Goal: Navigation & Orientation: Find specific page/section

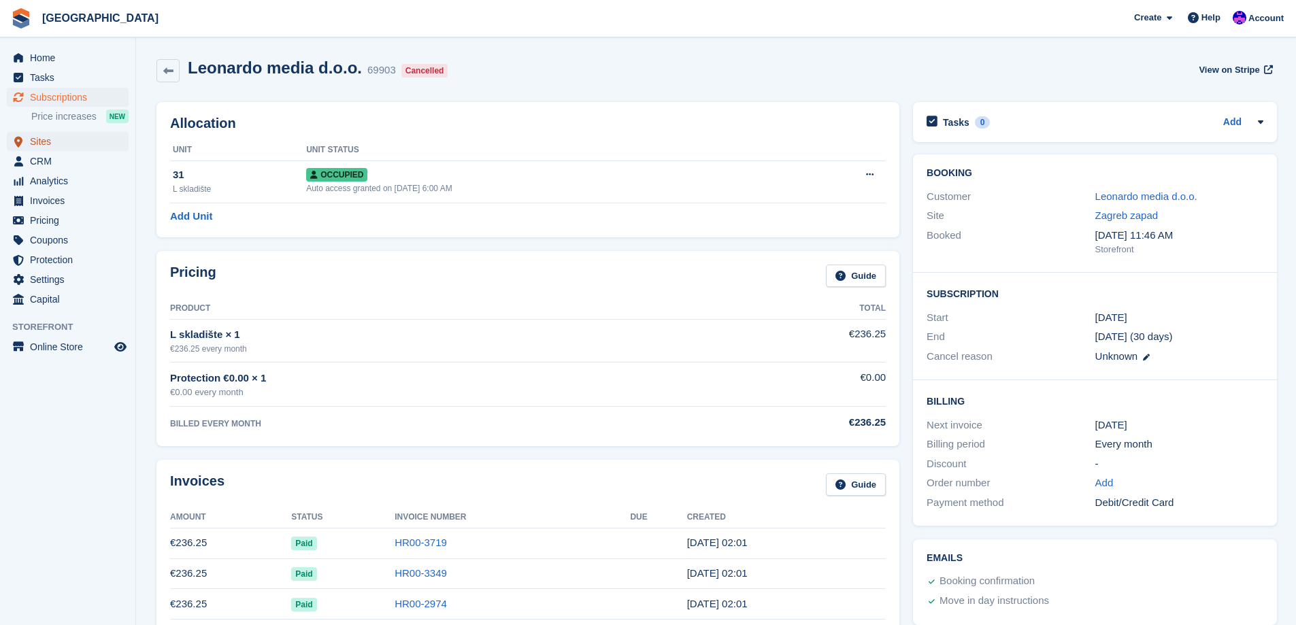
click at [60, 141] on span "Sites" at bounding box center [71, 141] width 82 height 19
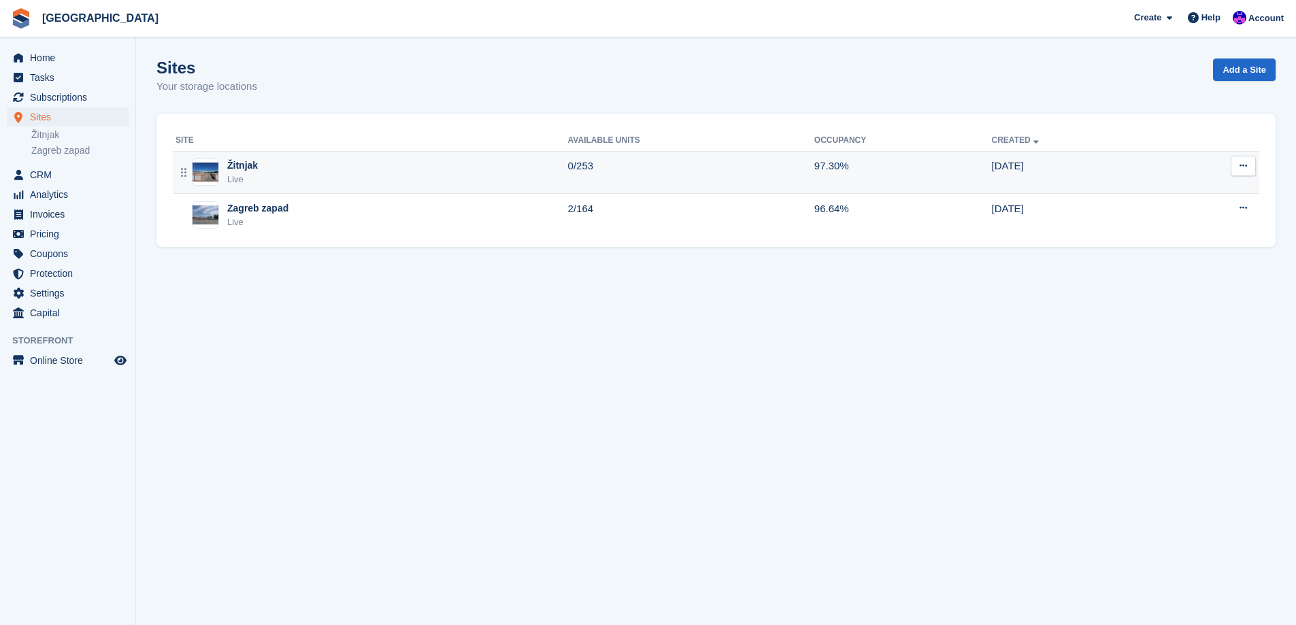
click at [512, 171] on div "Žitnjak Live" at bounding box center [372, 173] width 393 height 28
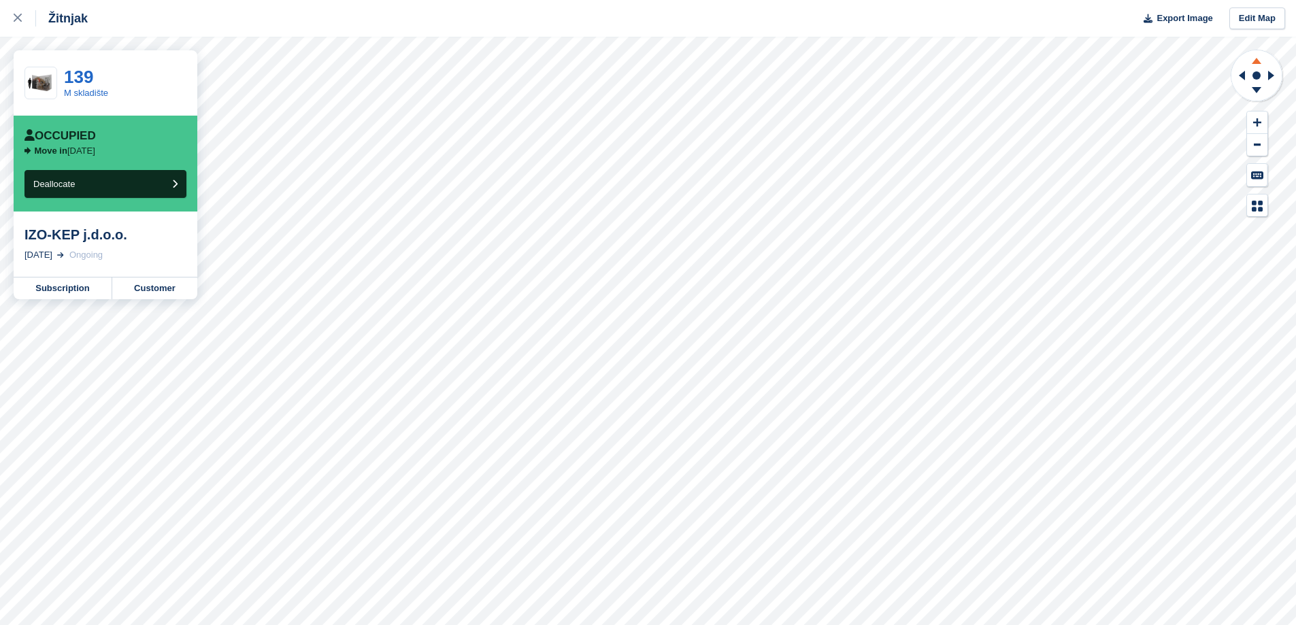
click at [1256, 58] on icon at bounding box center [1257, 61] width 10 height 6
click at [1257, 86] on icon at bounding box center [1256, 92] width 35 height 17
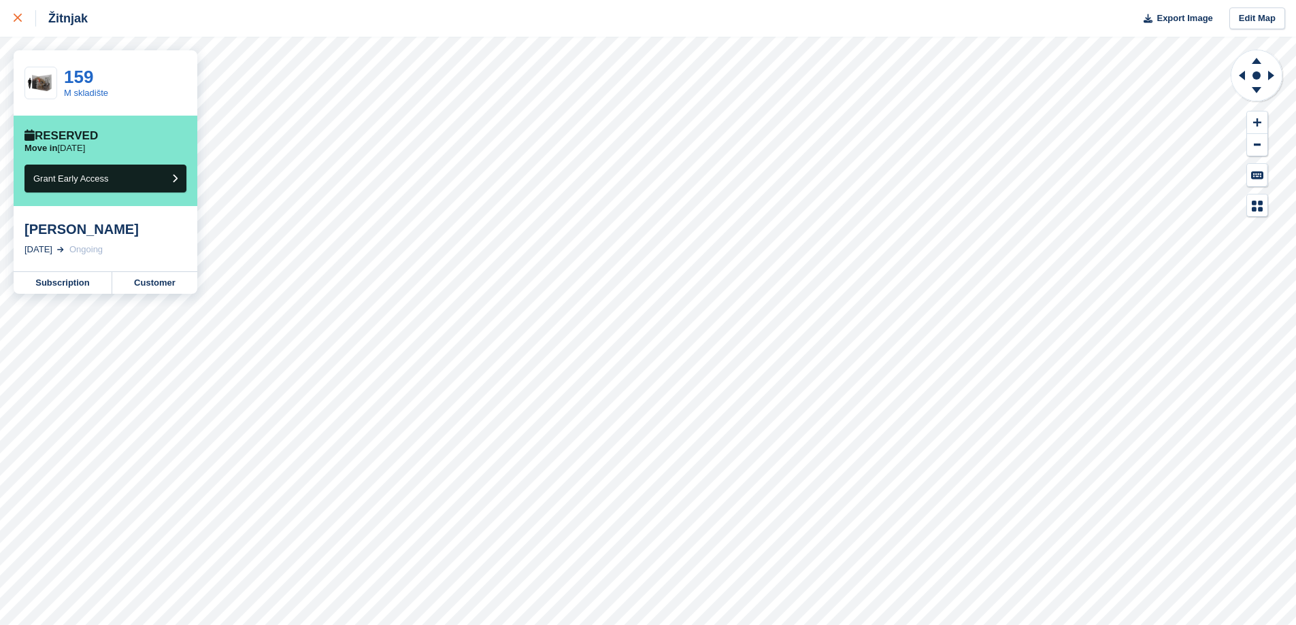
click at [23, 24] on div at bounding box center [25, 18] width 22 height 16
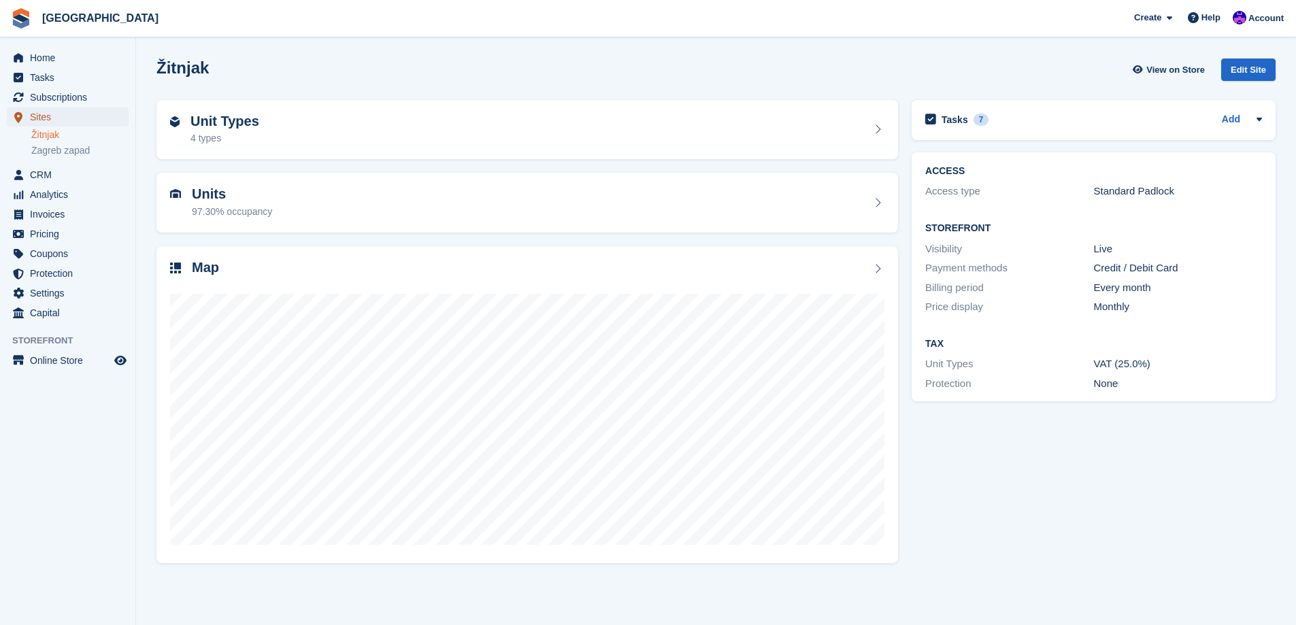
click at [57, 120] on span "Sites" at bounding box center [71, 116] width 82 height 19
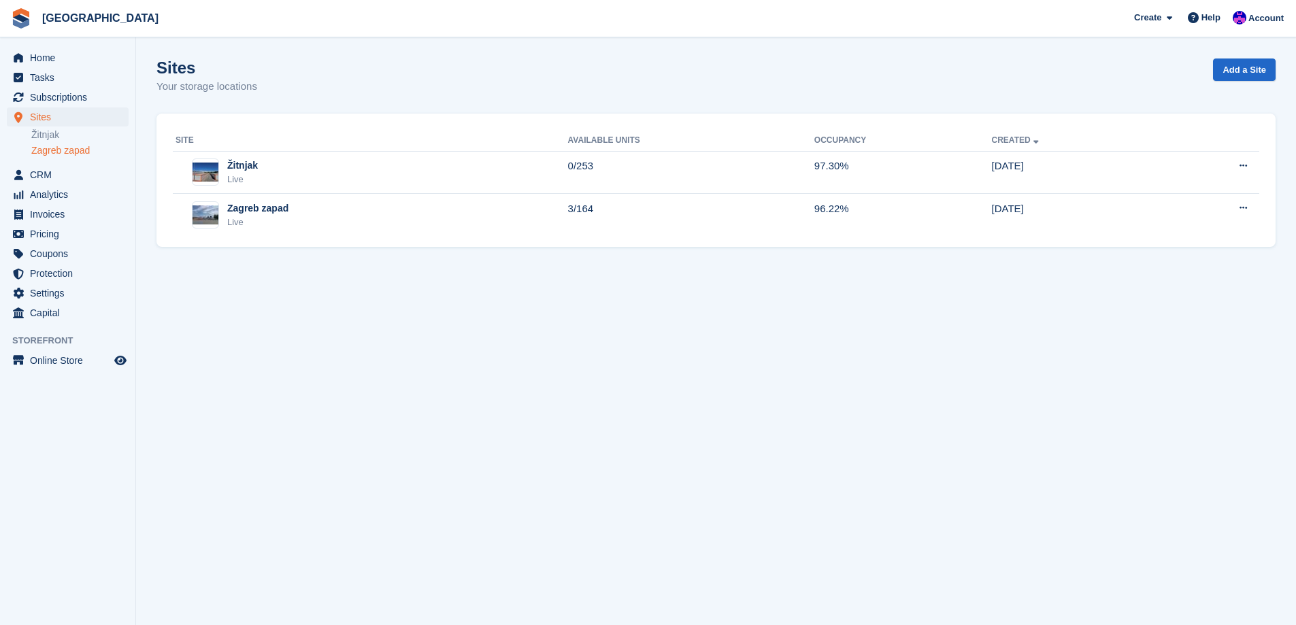
click at [49, 152] on link "Zagreb zapad" at bounding box center [79, 150] width 97 height 13
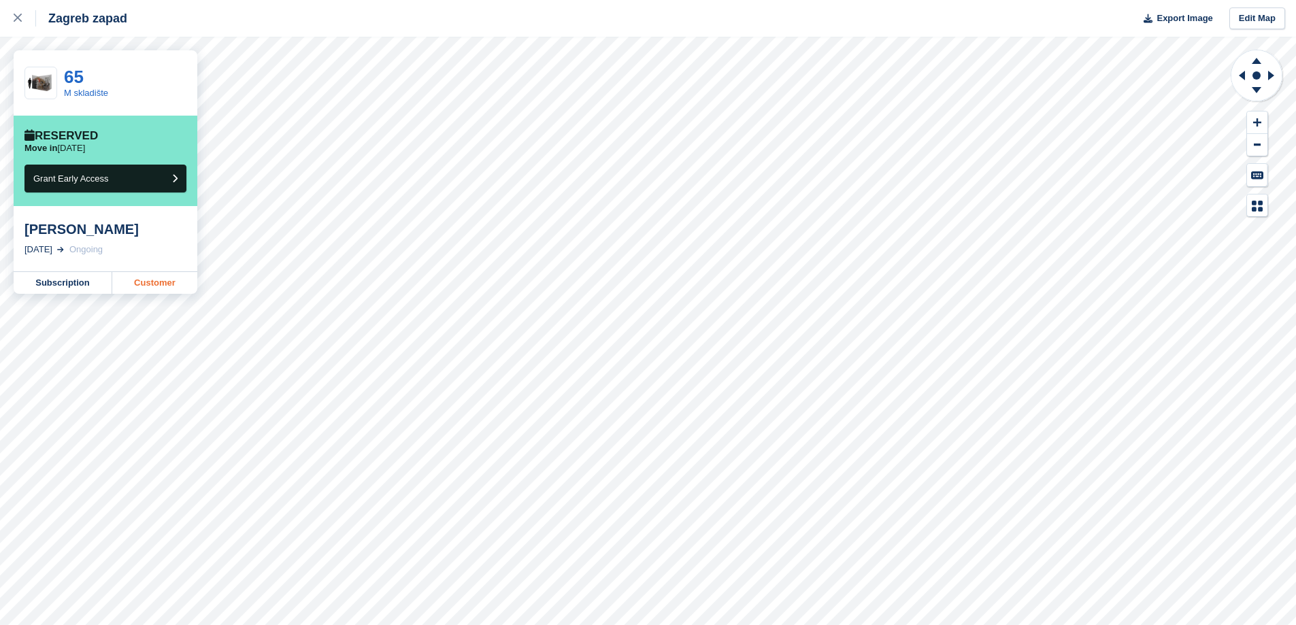
click at [170, 291] on link "Customer" at bounding box center [154, 283] width 85 height 22
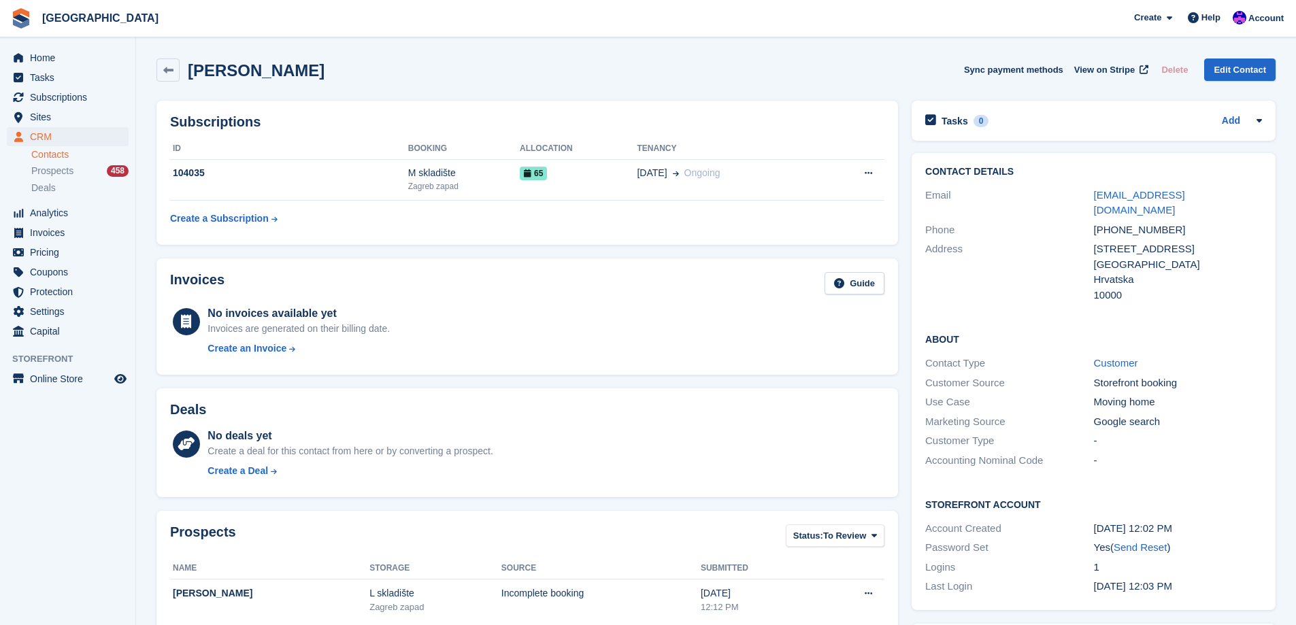
click at [1106, 242] on div "Zamenhofova ulica 11" at bounding box center [1178, 250] width 168 height 16
click at [1146, 242] on div "Zamenhofova ulica 11" at bounding box center [1178, 250] width 168 height 16
click at [1180, 242] on div "Zamenhofova ulica 11" at bounding box center [1178, 250] width 168 height 16
click at [1182, 242] on div "Zamenhofova ulica 11" at bounding box center [1178, 250] width 168 height 16
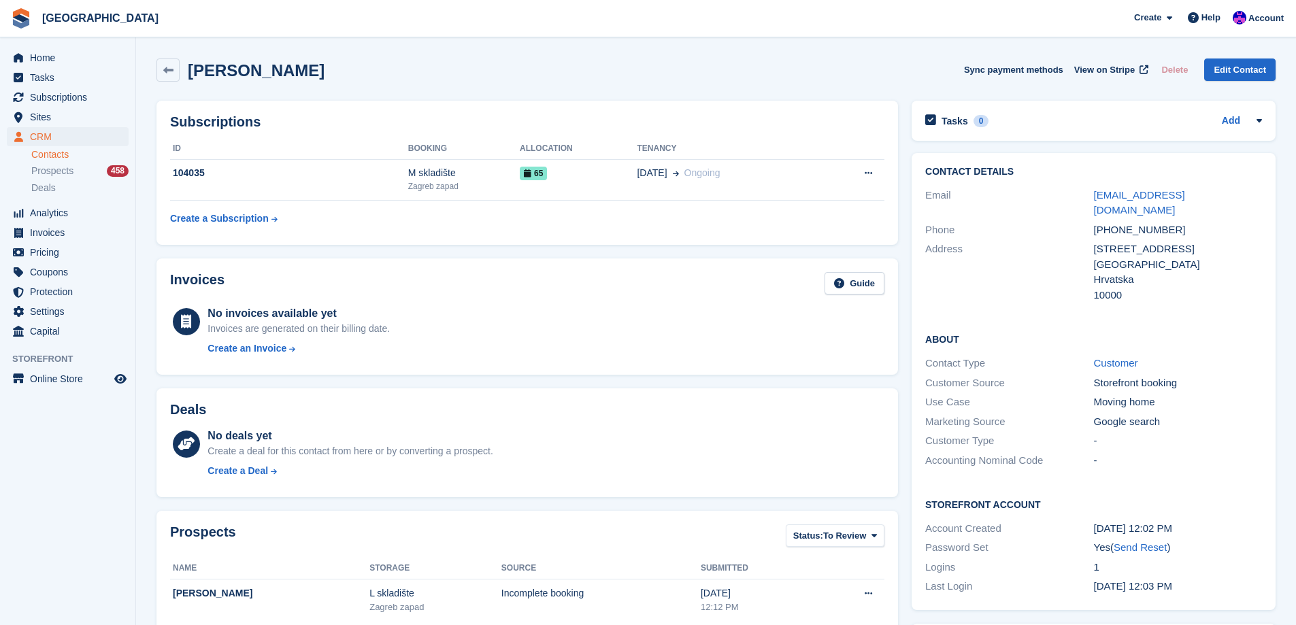
click at [1182, 242] on div "Zamenhofova ulica 11" at bounding box center [1178, 250] width 168 height 16
click at [1161, 242] on div "Zamenhofova ulica 11" at bounding box center [1178, 250] width 168 height 16
click at [1122, 257] on div "[GEOGRAPHIC_DATA]" at bounding box center [1178, 265] width 168 height 16
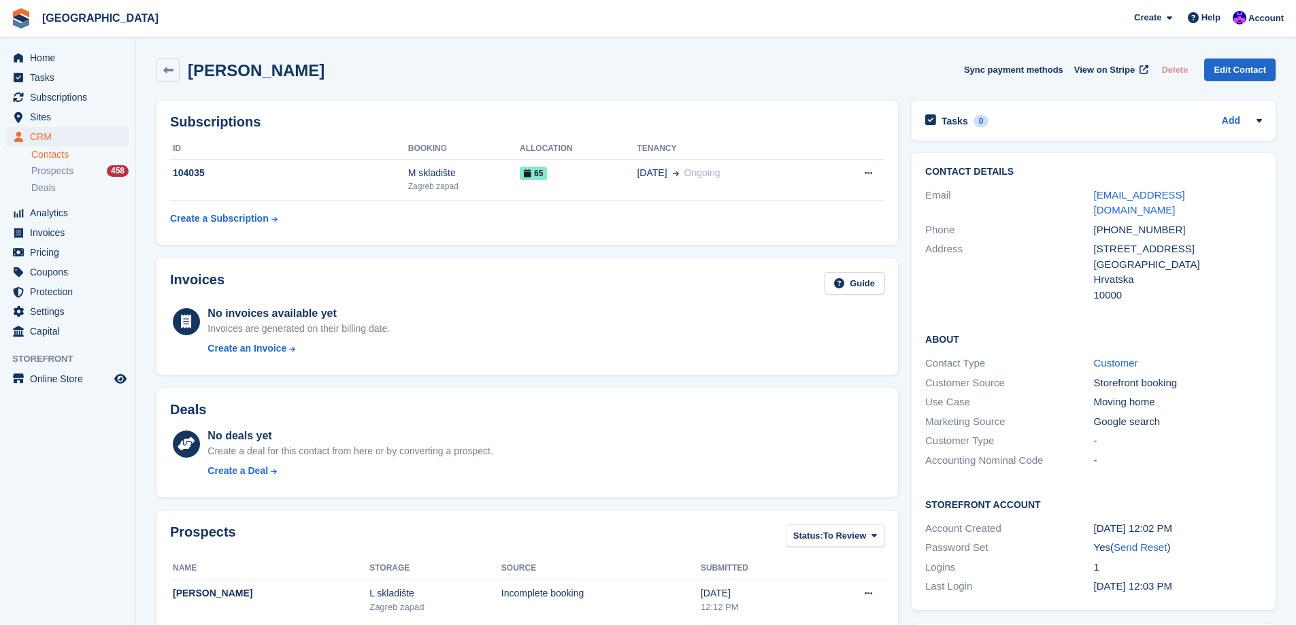
click at [1115, 242] on div "Zamenhofova ulica 11" at bounding box center [1178, 250] width 168 height 16
click at [1172, 242] on div "Zamenhofova ulica 11" at bounding box center [1178, 250] width 168 height 16
click at [1188, 242] on div "Zamenhofova ulica 11" at bounding box center [1178, 250] width 168 height 16
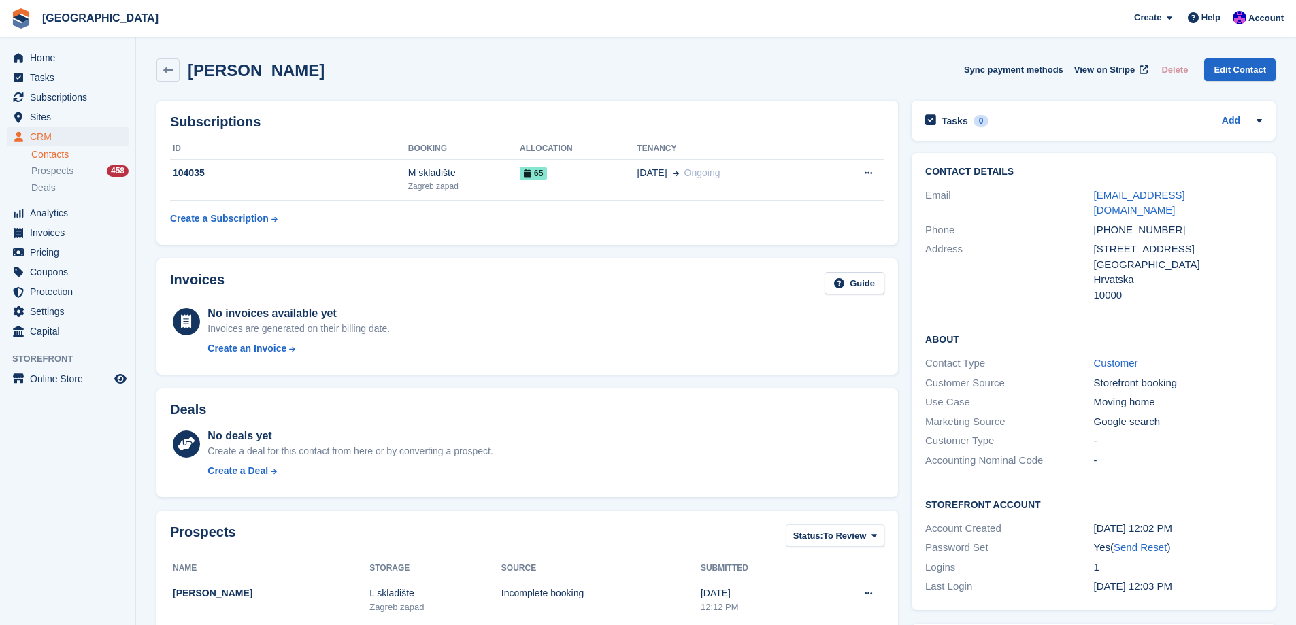
click at [1188, 242] on div "Zamenhofova ulica 11" at bounding box center [1178, 250] width 168 height 16
click at [1112, 257] on div "[GEOGRAPHIC_DATA]" at bounding box center [1178, 265] width 168 height 16
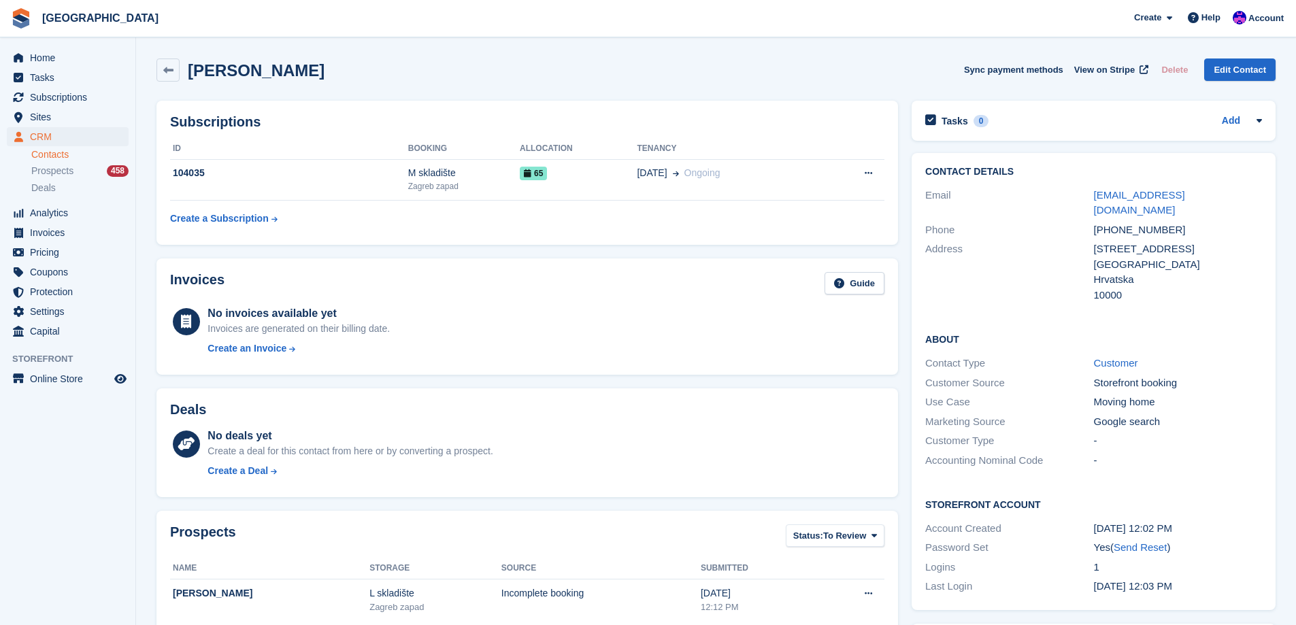
click at [1169, 288] on div "10000" at bounding box center [1178, 296] width 168 height 16
click at [761, 81] on div "Nikola Kovac Sync payment methods View on Stripe Delete Edit Contact" at bounding box center [715, 70] width 1119 height 23
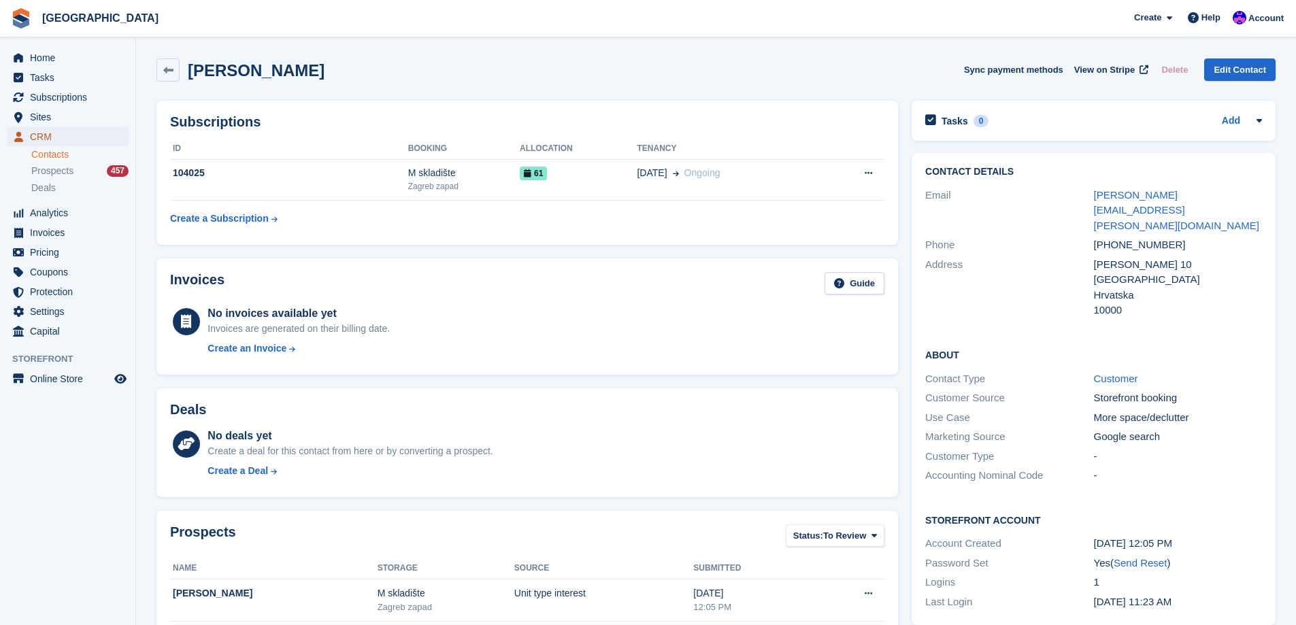
click at [69, 138] on span "CRM" at bounding box center [71, 136] width 82 height 19
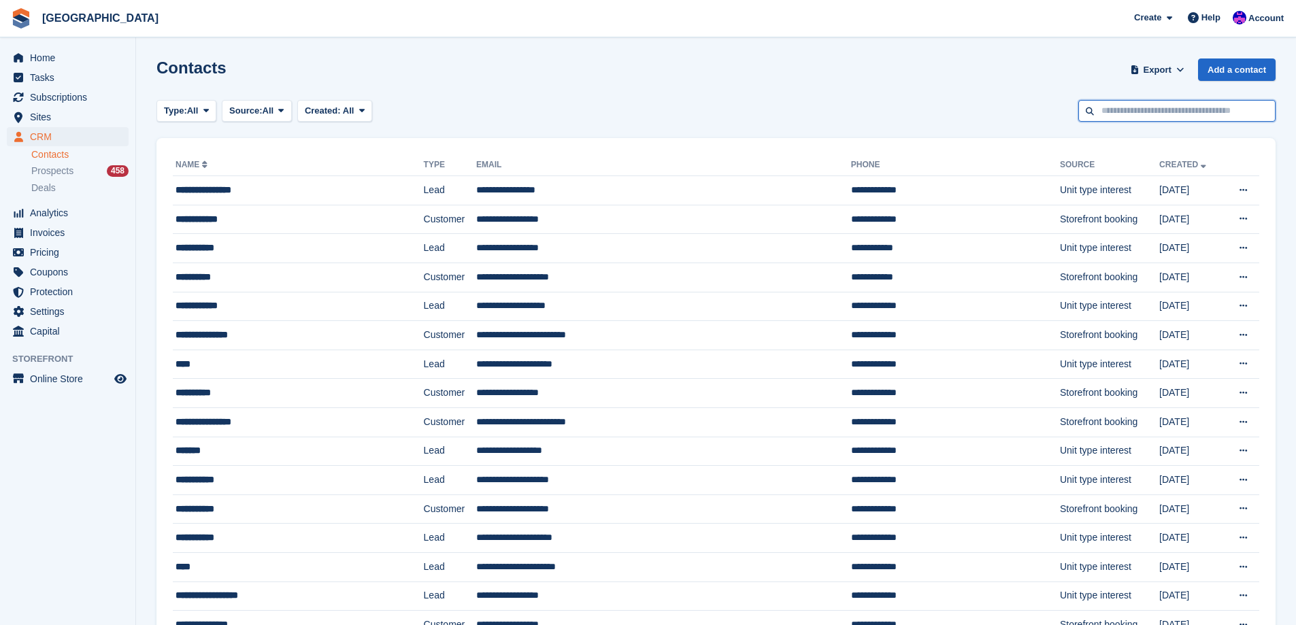
click at [1116, 114] on input "text" at bounding box center [1176, 111] width 197 height 22
click at [537, 119] on div "Type: All All Lead Customer Source: All All Storefront Backoffice Pre-Opening i…" at bounding box center [715, 111] width 1119 height 22
click at [1131, 118] on input "text" at bounding box center [1176, 111] width 197 height 22
